Goal: Book appointment/travel/reservation

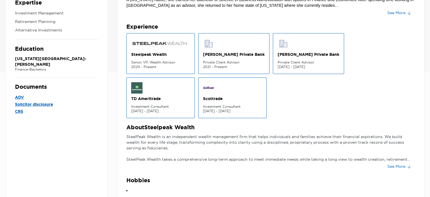
scroll to position [124, 0]
click at [395, 165] on button "See More" at bounding box center [399, 166] width 32 height 9
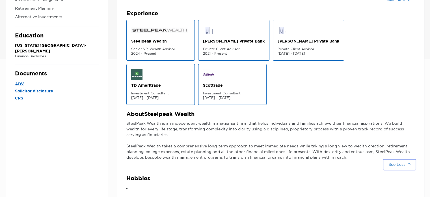
scroll to position [0, 0]
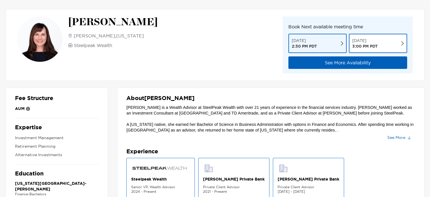
click at [340, 43] on button "[DATE] 2:30 PM PDT" at bounding box center [317, 43] width 58 height 19
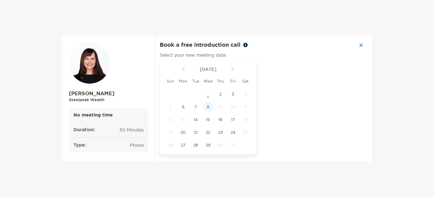
click at [208, 106] on span "8" at bounding box center [208, 106] width 10 height 5
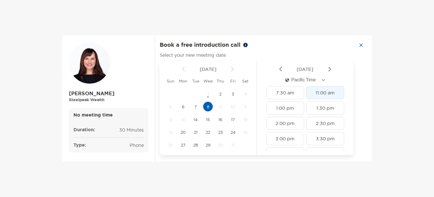
click at [320, 92] on div "11:00 am" at bounding box center [326, 92] width 38 height 13
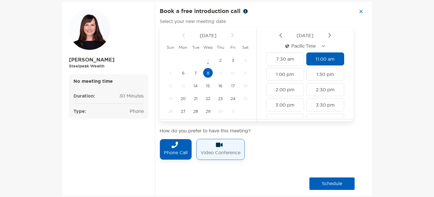
click at [211, 151] on p "Video Conference" at bounding box center [221, 152] width 40 height 9
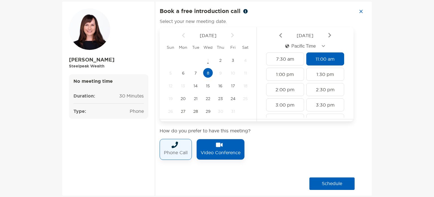
click at [180, 148] on p "Phone Call" at bounding box center [176, 152] width 24 height 9
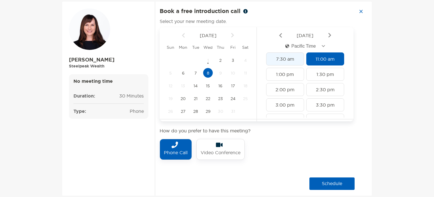
click at [282, 58] on div "7:30 am" at bounding box center [285, 58] width 38 height 13
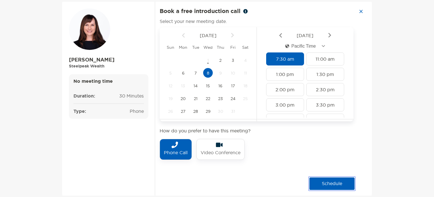
click at [335, 180] on button "schedule" at bounding box center [332, 183] width 45 height 12
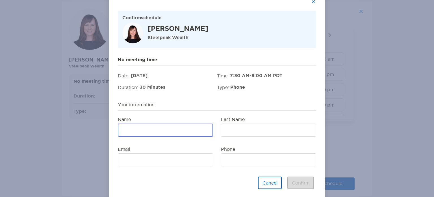
click at [139, 128] on input "Name" at bounding box center [165, 130] width 94 height 12
type input "***"
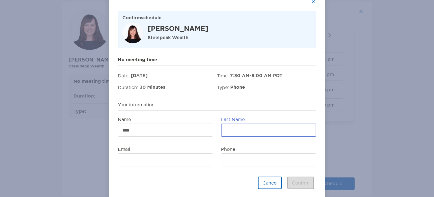
click at [241, 128] on input "Last Name" at bounding box center [269, 130] width 94 height 12
type input "******"
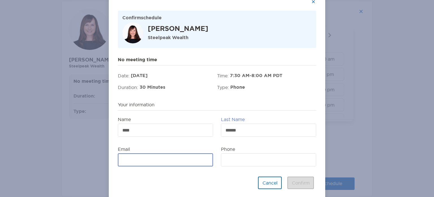
click at [145, 158] on input "Email" at bounding box center [165, 160] width 94 height 12
type input "**********"
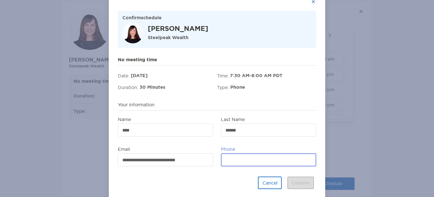
click at [248, 159] on input "Phone" at bounding box center [269, 160] width 94 height 12
type input "**********"
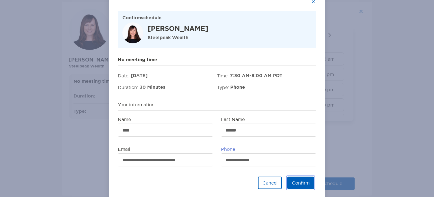
click at [298, 181] on button "Confirm" at bounding box center [301, 182] width 27 height 12
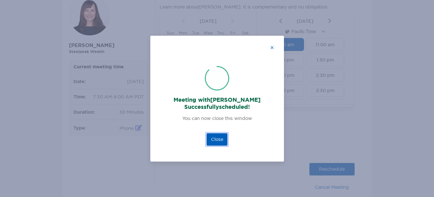
click at [218, 142] on button "Close" at bounding box center [217, 139] width 21 height 12
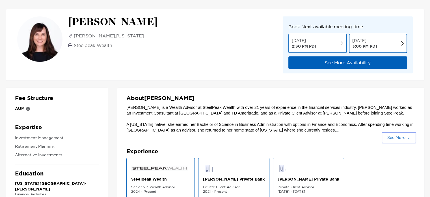
click at [398, 133] on button "See More" at bounding box center [399, 137] width 32 height 9
